Goal: Information Seeking & Learning: Learn about a topic

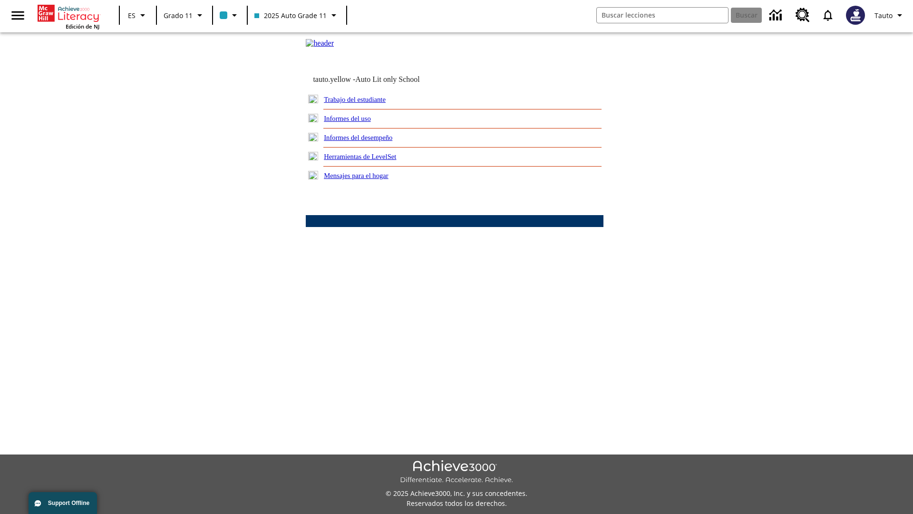
click at [355, 122] on link "Informes del uso" at bounding box center [347, 119] width 47 height 8
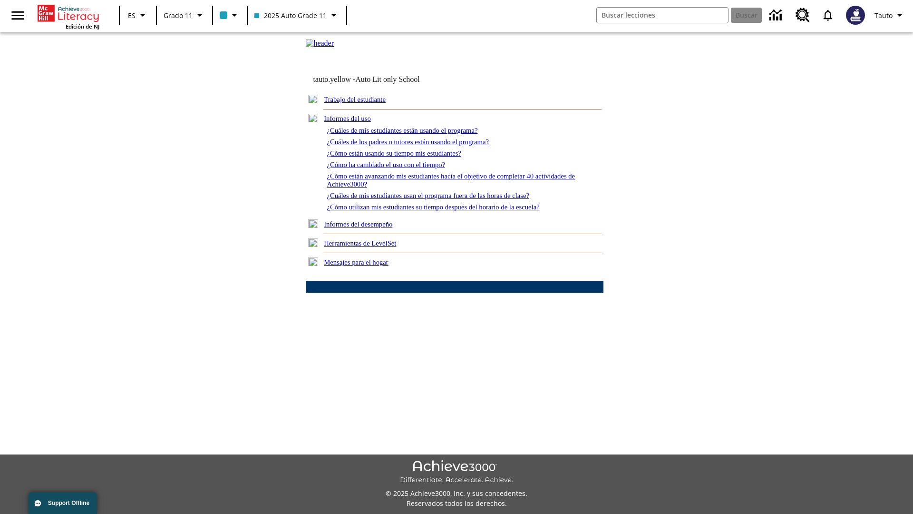
click at [415, 134] on link "¿Cuáles de mis estudiantes están usando el programa?" at bounding box center [402, 130] width 151 height 8
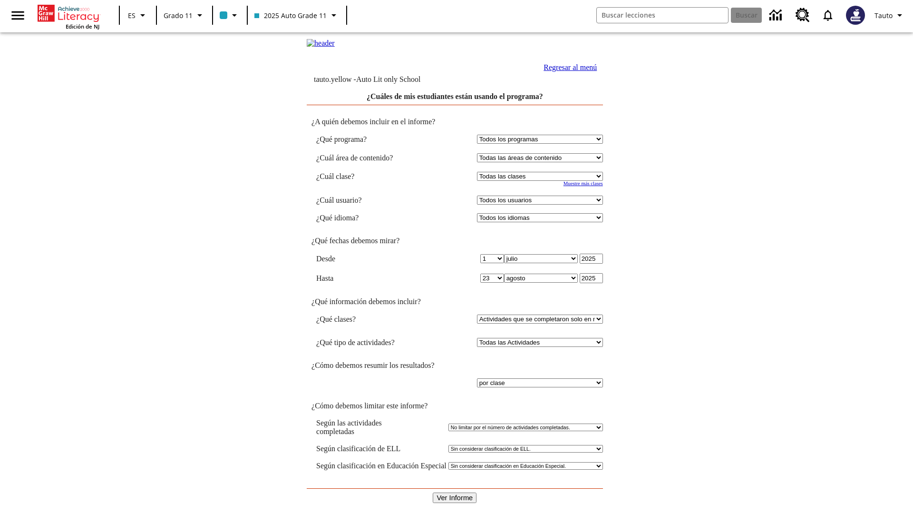
click at [541, 181] on select "Seleccionar una clase: Todas las clases 2025 Auto Grade 11 205 Auto Grade 11 Sa…" at bounding box center [540, 176] width 126 height 9
select select "11133141"
click at [541, 204] on select "Todos los usuarios Puma, Sautoen Puma, Sautoes Puma, Sautoss Twoclasses, Sautoe…" at bounding box center [540, 199] width 126 height 9
select select "21437114"
click at [455, 492] on input "Ver Informe" at bounding box center [455, 497] width 44 height 10
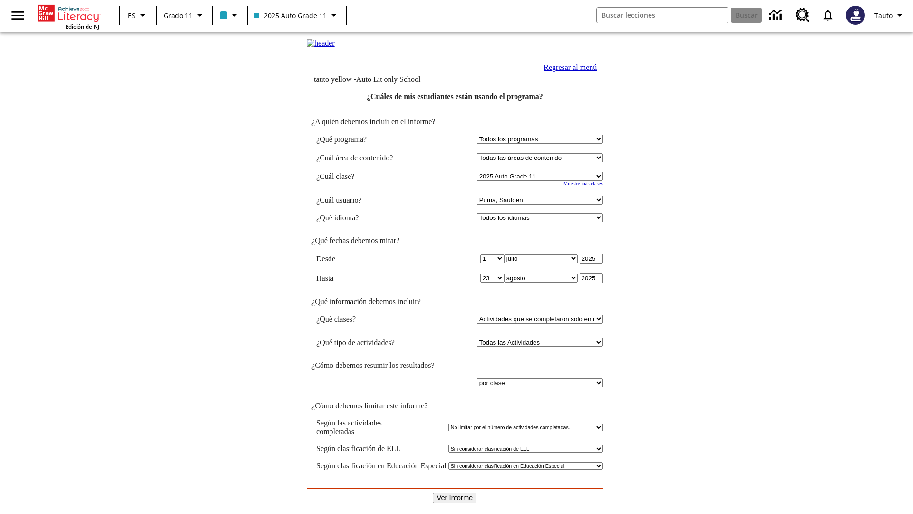
click at [567, 71] on link "Regresar al menú" at bounding box center [570, 67] width 53 height 8
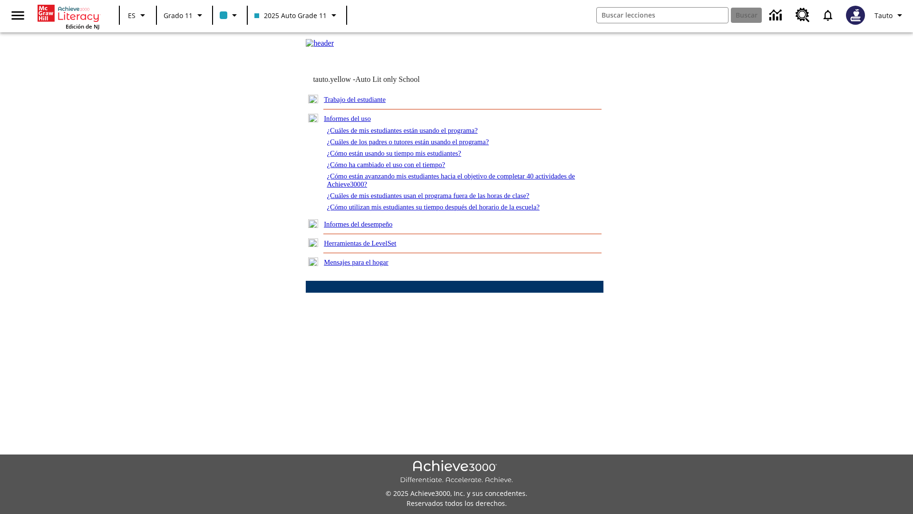
click at [421, 146] on link "¿Cuáles de los padres o tutores están usando el programa?" at bounding box center [408, 142] width 162 height 8
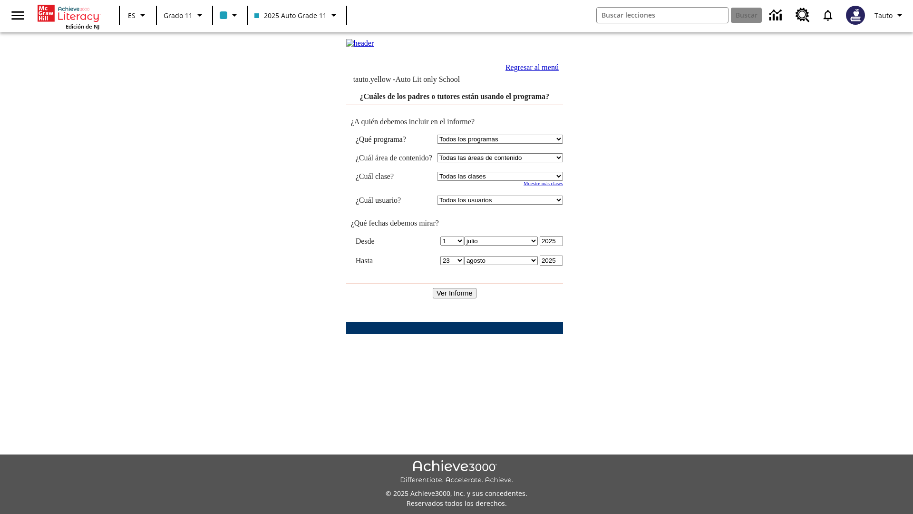
click at [508, 181] on select "Seleccionar una clase: Todas las clases 2025 Auto Grade 11 205 Auto Grade 11 Sa…" at bounding box center [500, 176] width 126 height 9
select select "11133141"
select select "21437114"
click at [455, 294] on input "Ver Informe" at bounding box center [455, 293] width 44 height 10
click at [559, 71] on link "Regresar al menú" at bounding box center [532, 67] width 53 height 8
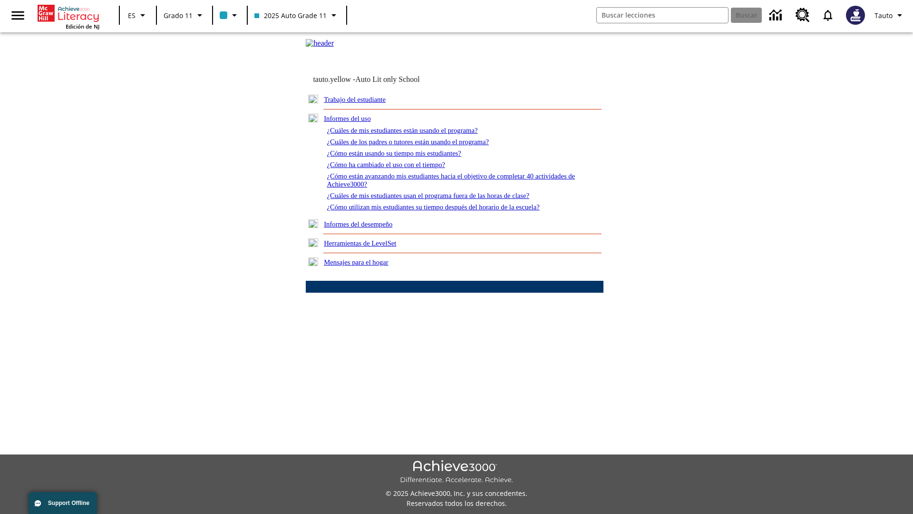
click at [405, 157] on link "¿Cómo están usando su tiempo mis estudiantes?" at bounding box center [394, 153] width 135 height 8
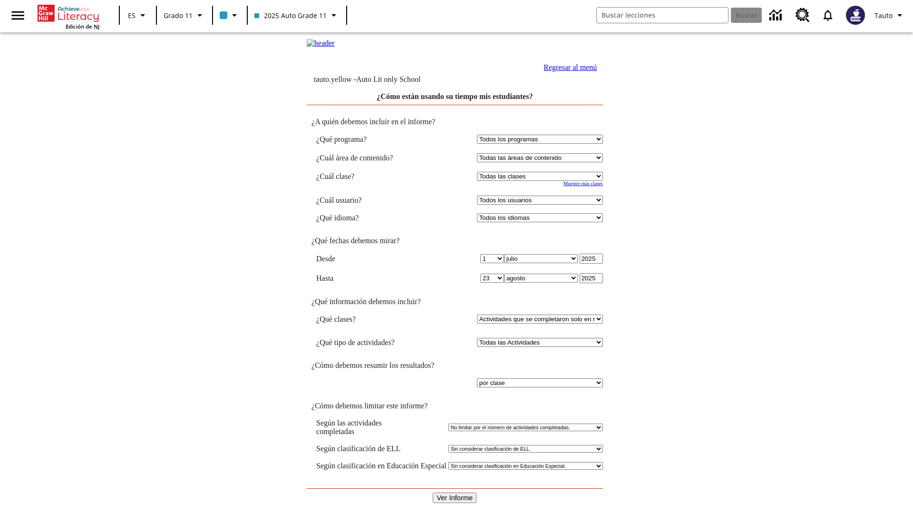
select select "11133141"
select select "21437114"
click at [455, 492] on input "Ver Informe" at bounding box center [455, 497] width 44 height 10
click at [567, 71] on link "Regresar al menú" at bounding box center [570, 67] width 53 height 8
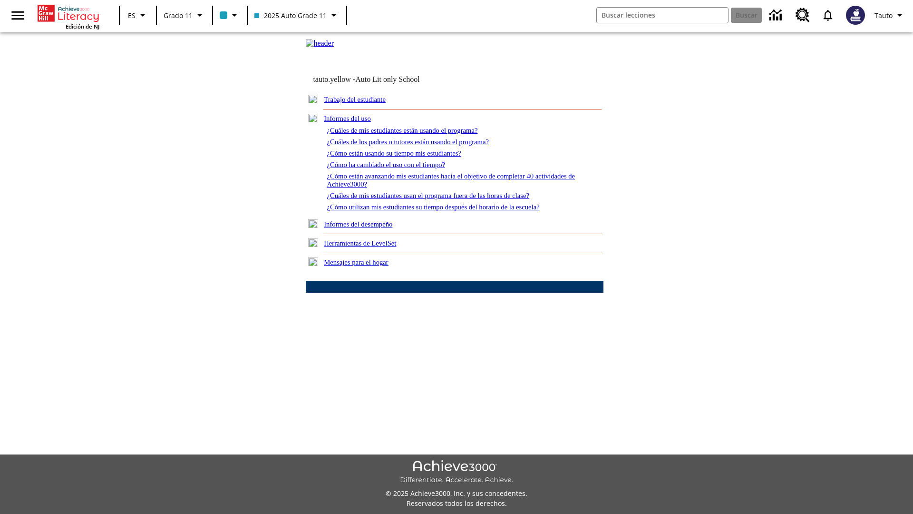
click at [394, 168] on link "¿Cómo ha cambiado el uso con el tiempo?" at bounding box center [386, 165] width 118 height 8
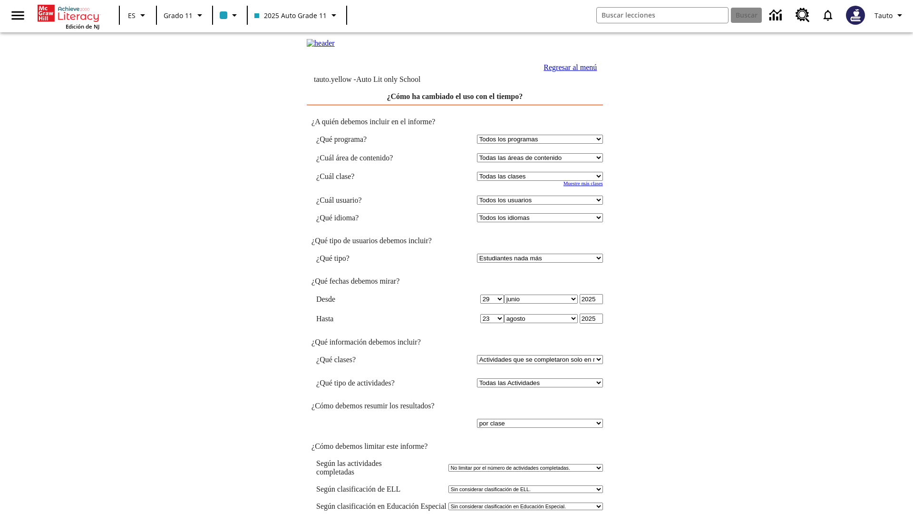
select select "11133141"
select select "21437114"
click at [567, 71] on link "Regresar al menú" at bounding box center [570, 67] width 53 height 8
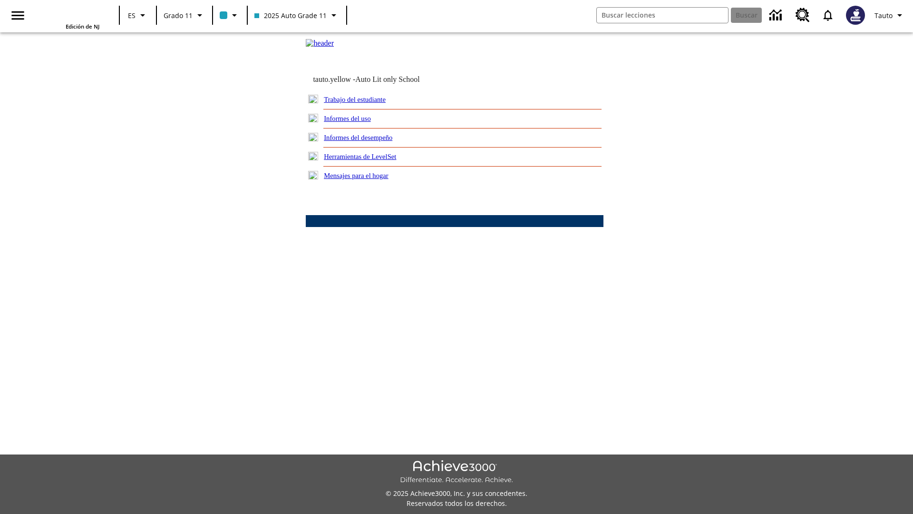
click at [0, 0] on link "¿Cómo están avanzando mis estudiantes hacia el objetivo de completar 40 activid…" at bounding box center [0, 0] width 0 height 0
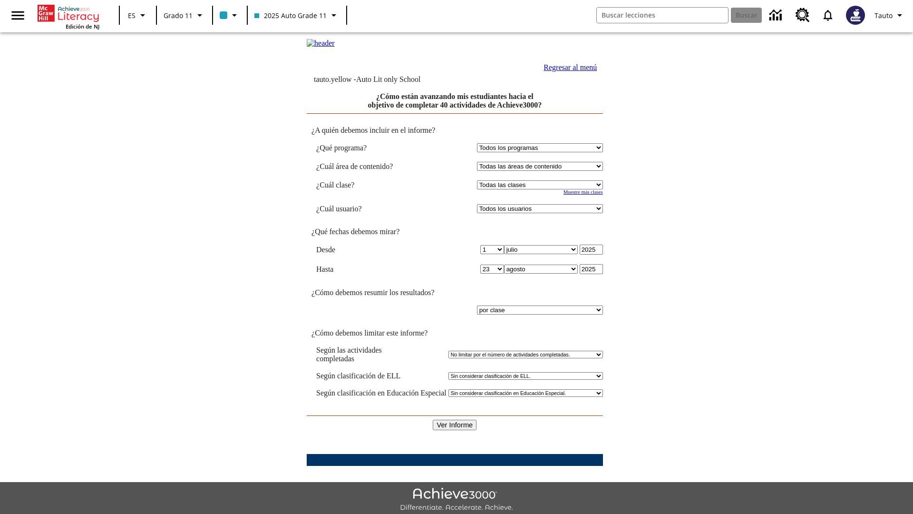
click at [541, 189] on select "Seleccionar una clase: Todas las clases 2025 Auto Grade 11 205 Auto Grade 11 Sa…" at bounding box center [540, 184] width 126 height 9
select select "11133141"
select select "21437114"
click at [455, 419] on input "Ver Informe" at bounding box center [455, 424] width 44 height 10
click at [567, 71] on link "Regresar al menú" at bounding box center [570, 67] width 53 height 8
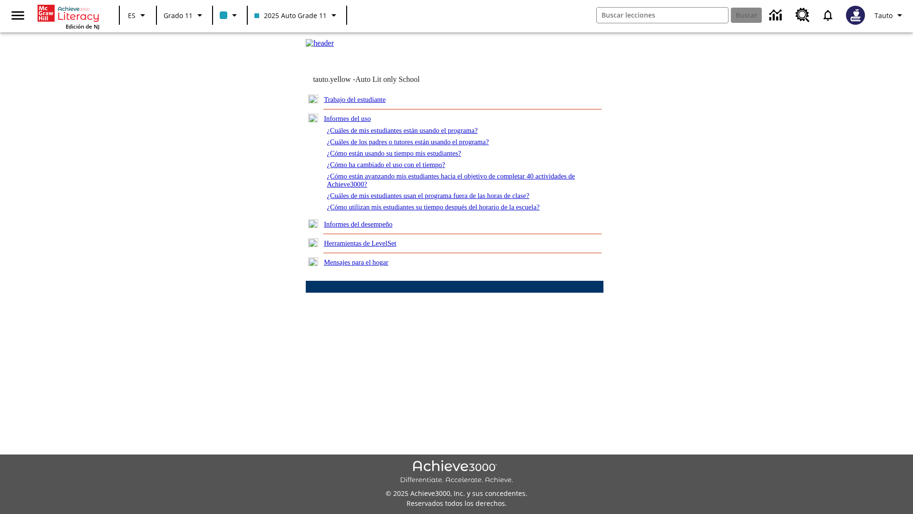
click at [445, 199] on link "¿Cuáles de mis estudiantes usan el programa fuera de las horas de clase?" at bounding box center [428, 196] width 203 height 8
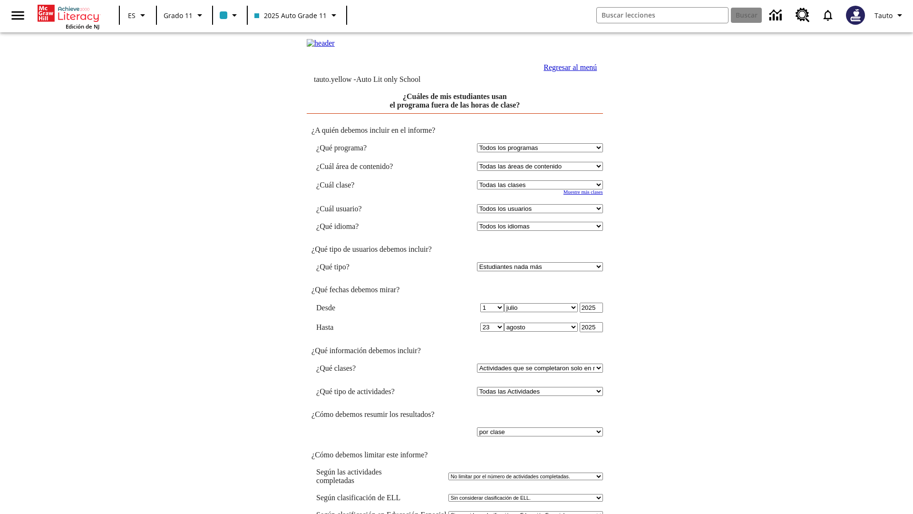
click at [541, 189] on select "Seleccionar una clase: Todas las clases 2025 Auto Grade 11 205 Auto Grade 11 Sa…" at bounding box center [540, 184] width 126 height 9
select select "11133141"
click at [541, 213] on select "Todos los usuarios Puma, Sautoen Puma, Sautoes Puma, Sautoss Twoclasses, Sautoe…" at bounding box center [540, 208] width 126 height 9
select select "21437114"
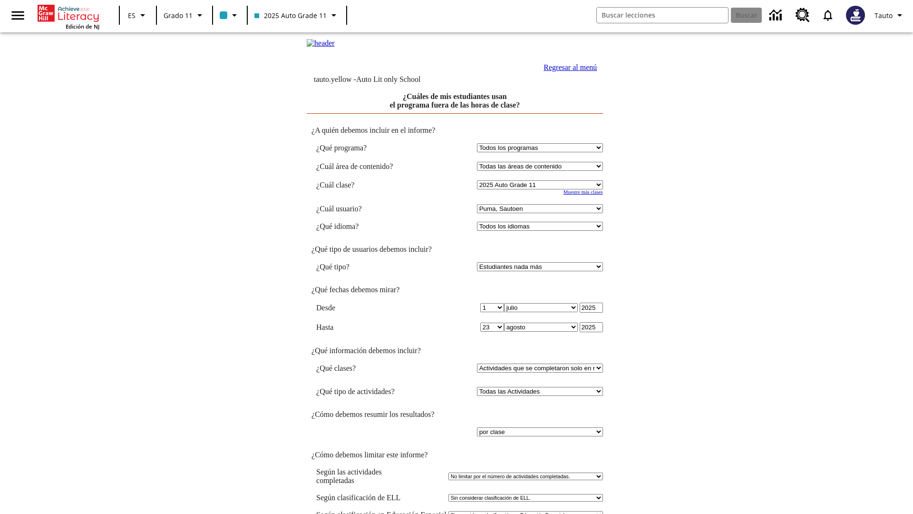
scroll to position [7, 0]
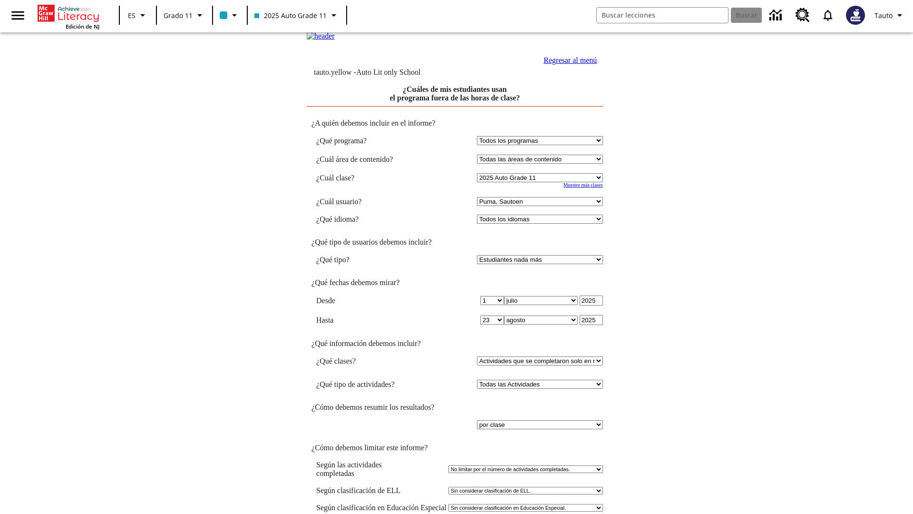
click at [567, 64] on link "Regresar al menú" at bounding box center [570, 60] width 53 height 8
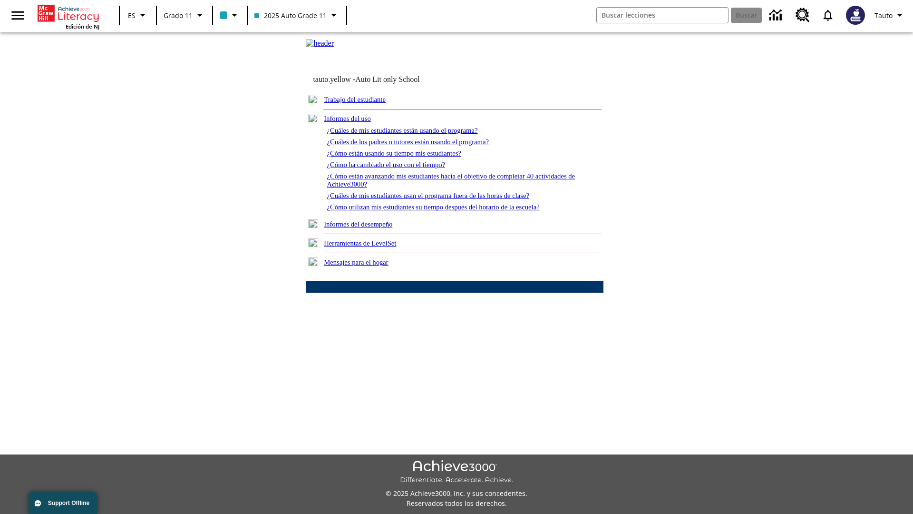
click at [449, 211] on link "¿Cómo utilizan mis estudiantes su tiempo después del horario de la escuela?" at bounding box center [433, 207] width 213 height 8
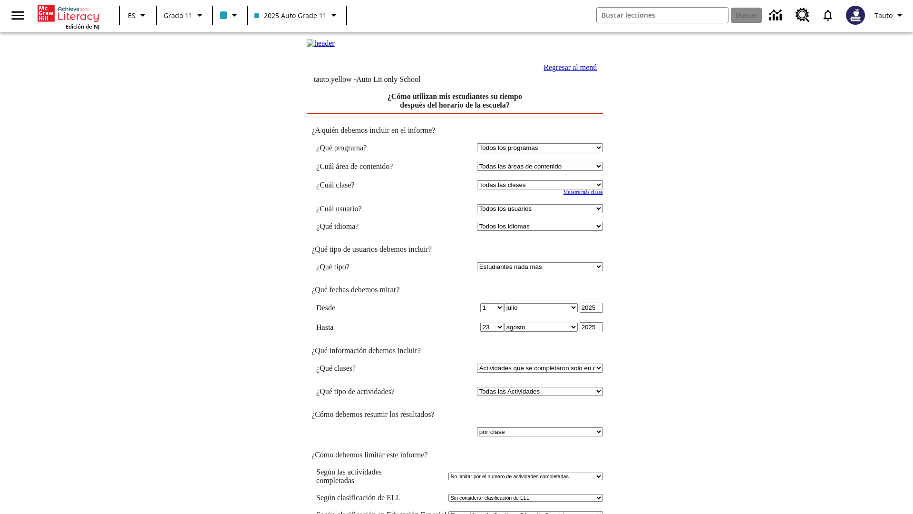
click at [541, 189] on select "Seleccionar una clase: Todas las clases 2025 Auto Grade 11 205 Auto Grade 11 Sa…" at bounding box center [540, 184] width 126 height 9
select select "11133141"
select select "21437114"
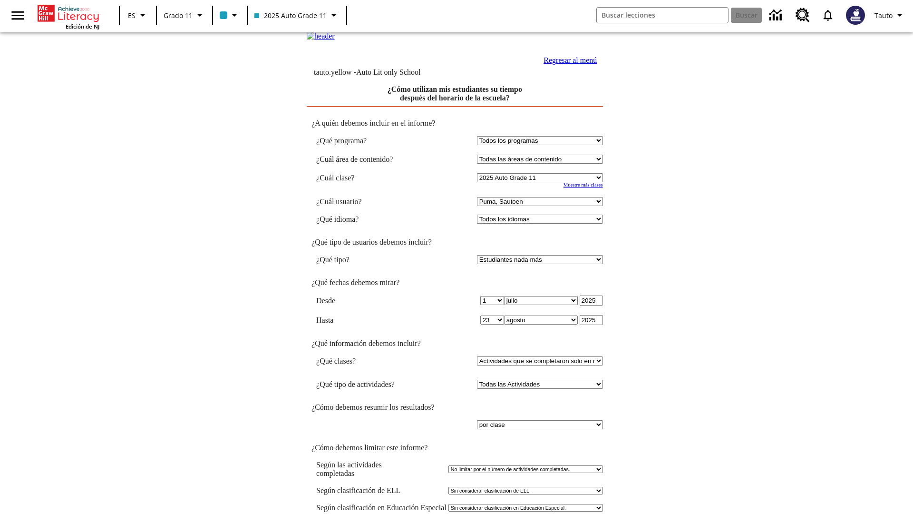
click at [567, 64] on link "Regresar al menú" at bounding box center [570, 60] width 53 height 8
